Goal: Task Accomplishment & Management: Manage account settings

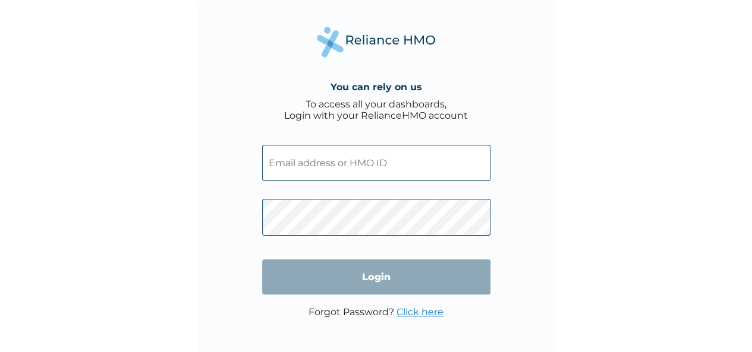
type input "[EMAIL_ADDRESS][DOMAIN_NAME]"
click at [579, 225] on div "You can rely on us To access all your dashboards, Login with your RelianceHMO a…" at bounding box center [376, 176] width 752 height 352
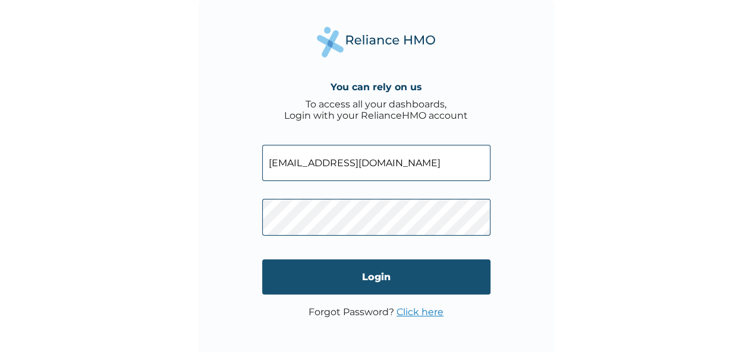
click at [415, 275] on input "Login" at bounding box center [376, 277] width 228 height 35
